Goal: Task Accomplishment & Management: Use online tool/utility

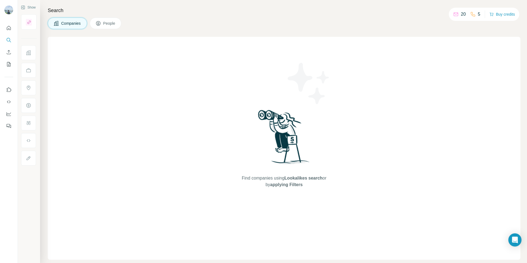
click at [305, 189] on div "Find companies using Lookalikes search or by applying Filters" at bounding box center [284, 148] width 99 height 223
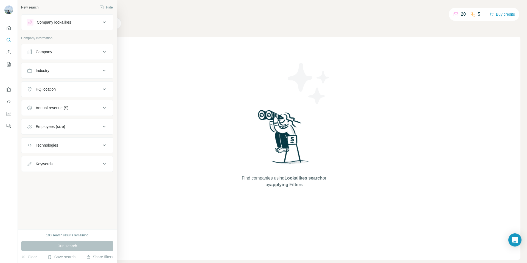
click at [101, 23] on icon at bounding box center [104, 22] width 7 height 7
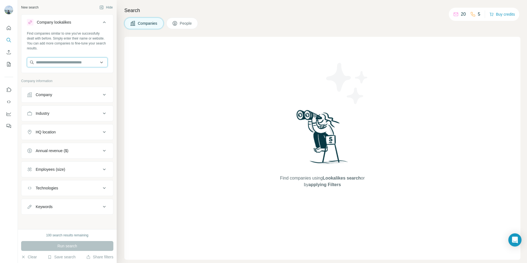
click at [101, 63] on input "text" at bounding box center [67, 62] width 81 height 10
click at [108, 82] on p "Company information" at bounding box center [67, 80] width 92 height 5
click at [8, 56] on button "Enrich CSV" at bounding box center [8, 52] width 9 height 10
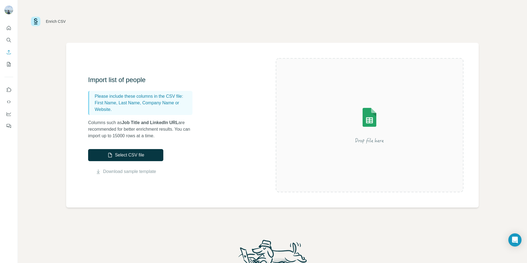
click at [221, 189] on div "Import list of people Please include these columns in the CSV file: First Name,…" at bounding box center [272, 125] width 412 height 165
click at [137, 155] on button "Select CSV file" at bounding box center [125, 155] width 75 height 12
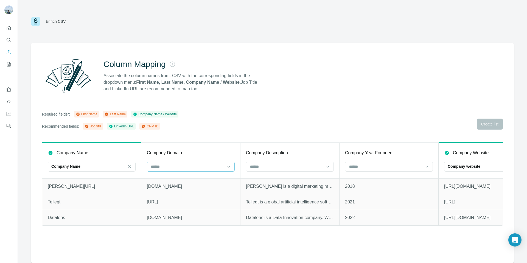
click at [211, 168] on input at bounding box center [187, 167] width 74 height 6
click at [251, 126] on div "Required fields*: First Name Last Name Company Name / Website Recommended field…" at bounding box center [272, 120] width 461 height 19
click at [124, 114] on div "Last Name" at bounding box center [114, 114] width 21 height 5
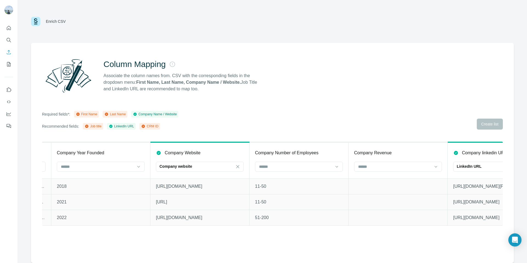
scroll to position [0, 105]
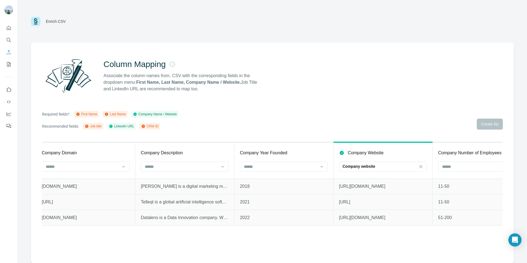
click at [138, 92] on p "Associate the column names from. CSV with the corresponding fields in the dropd…" at bounding box center [182, 82] width 159 height 20
click at [59, 114] on p "Required fields*:" at bounding box center [56, 113] width 28 height 5
click at [86, 117] on div "First Name" at bounding box center [86, 114] width 25 height 7
click at [88, 116] on div "First Name" at bounding box center [87, 114] width 22 height 5
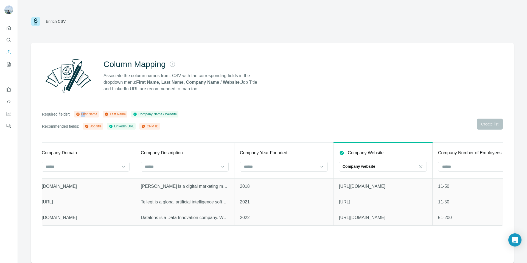
scroll to position [0, 0]
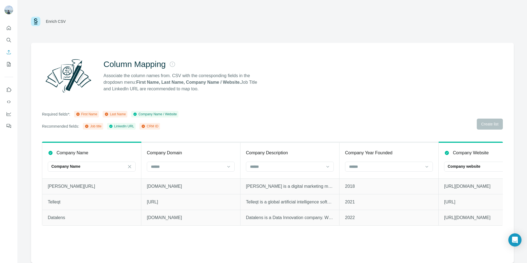
click at [201, 159] on th "Company Domain" at bounding box center [190, 160] width 99 height 36
click at [201, 167] on input at bounding box center [187, 167] width 74 height 6
click at [229, 135] on div "Column Mapping Associate the column names from. CSV with the corresponding fiel…" at bounding box center [272, 153] width 483 height 220
click at [8, 56] on button "Enrich CSV" at bounding box center [8, 52] width 9 height 10
click at [9, 64] on icon "My lists" at bounding box center [9, 64] width 3 height 4
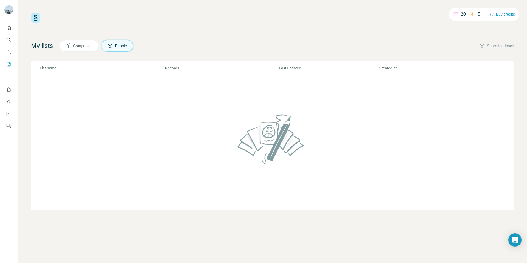
click at [82, 47] on span "Companies" at bounding box center [83, 45] width 20 height 5
click at [7, 52] on icon "Enrich CSV" at bounding box center [8, 51] width 5 height 5
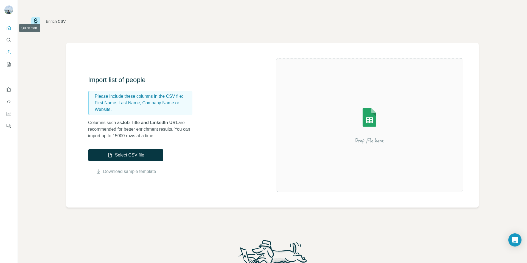
click at [9, 27] on icon "Quick start" at bounding box center [8, 27] width 5 height 5
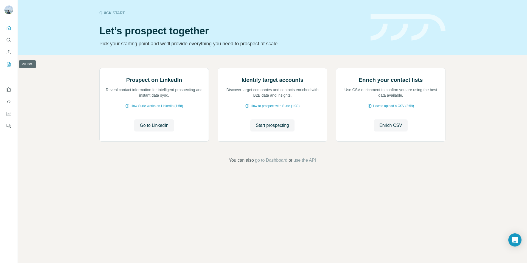
click at [9, 63] on icon "My lists" at bounding box center [8, 63] width 5 height 5
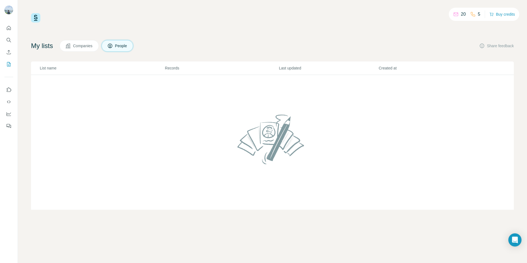
click at [80, 46] on span "Companies" at bounding box center [83, 45] width 20 height 5
click at [12, 64] on button "My lists" at bounding box center [8, 64] width 9 height 10
